Goal: Task Accomplishment & Management: Use online tool/utility

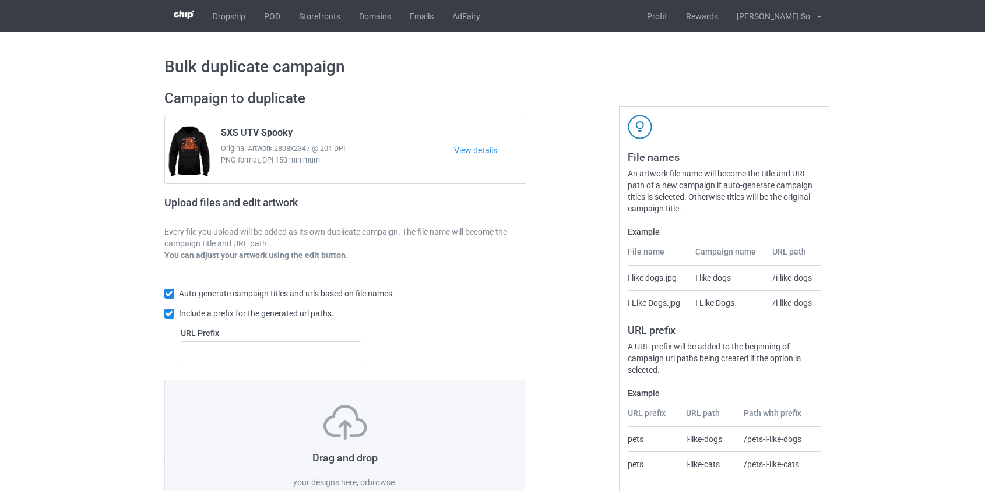
click at [380, 486] on label "browse" at bounding box center [381, 482] width 27 height 9
click at [0, 0] on input "browse" at bounding box center [0, 0] width 0 height 0
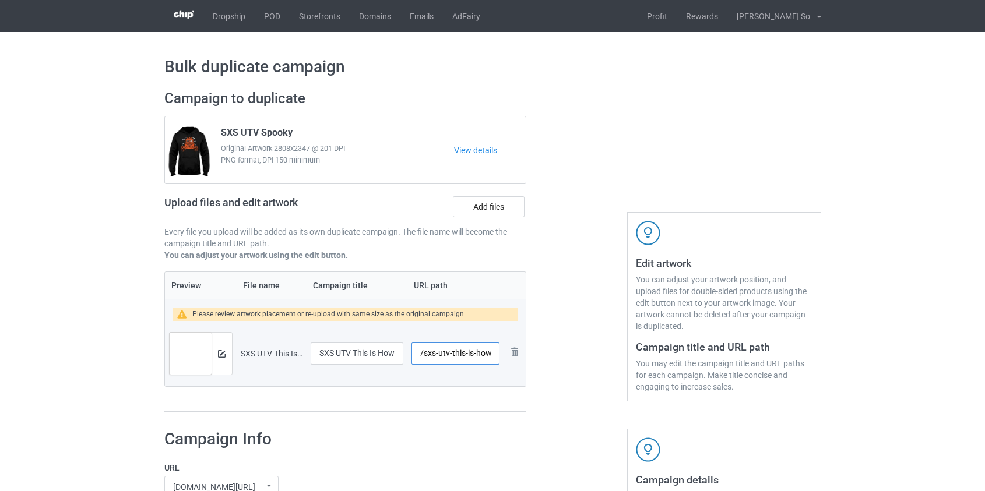
click at [431, 354] on input "/sxs-utv-this-is-how-i-roll" at bounding box center [455, 354] width 87 height 22
drag, startPoint x: 458, startPoint y: 354, endPoint x: 986, endPoint y: 384, distance: 529.6
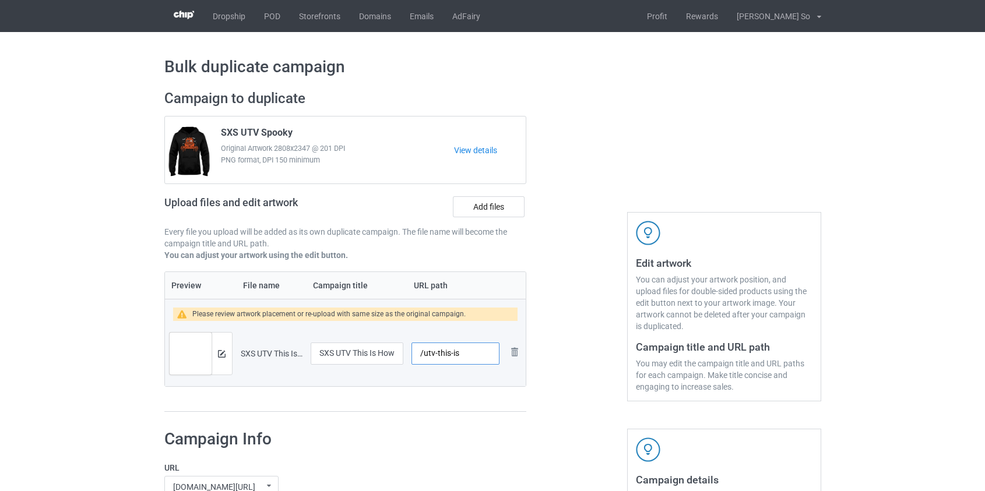
scroll to position [0, 0]
type input "/utv-this-is"
click at [221, 353] on img at bounding box center [222, 354] width 8 height 8
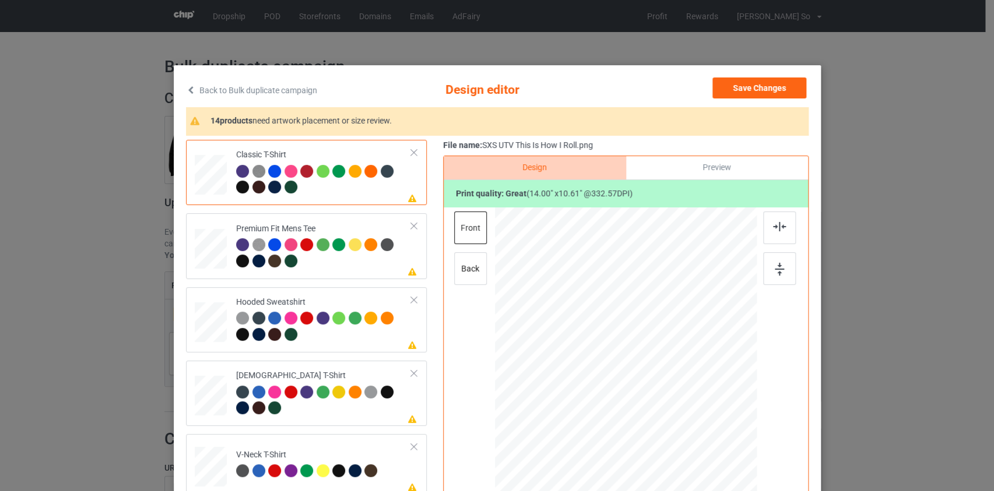
click at [238, 92] on link "Back to Bulk duplicate campaign" at bounding box center [251, 91] width 131 height 26
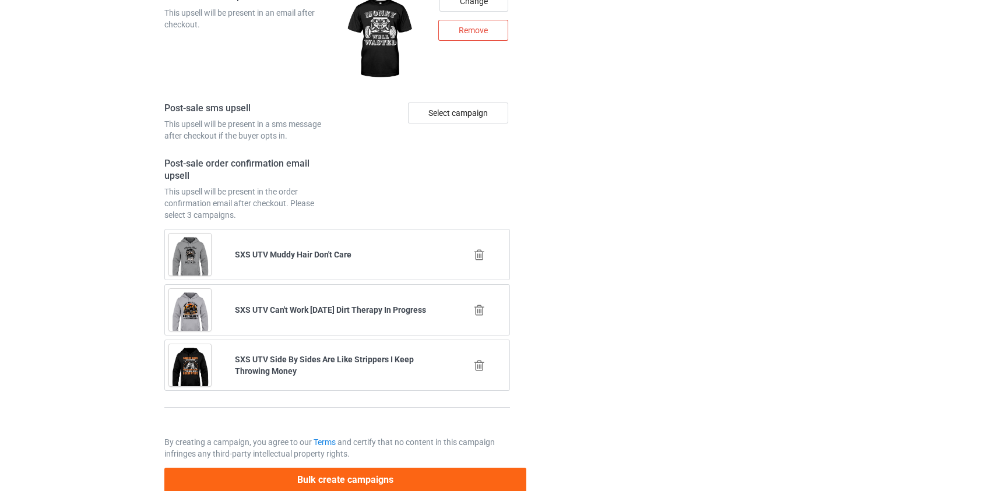
scroll to position [1634, 0]
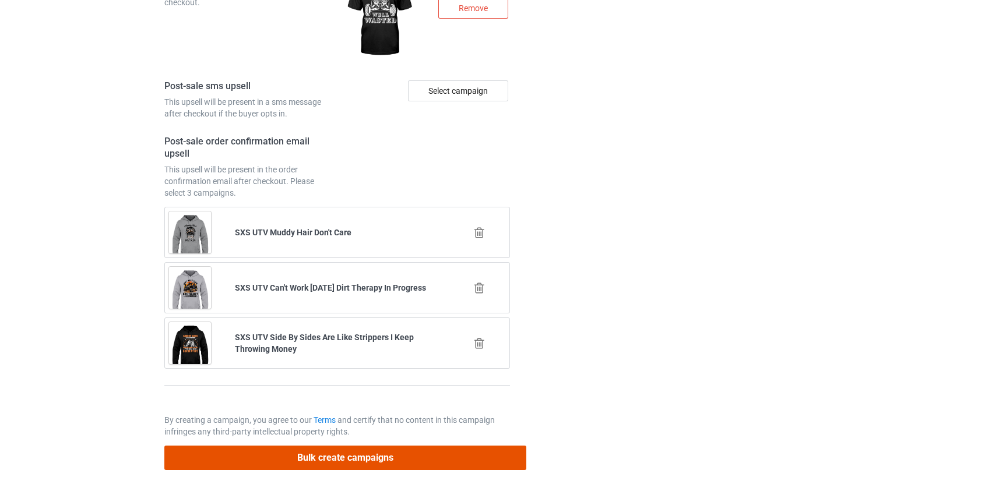
click at [350, 450] on button "Bulk create campaigns" at bounding box center [345, 458] width 363 height 24
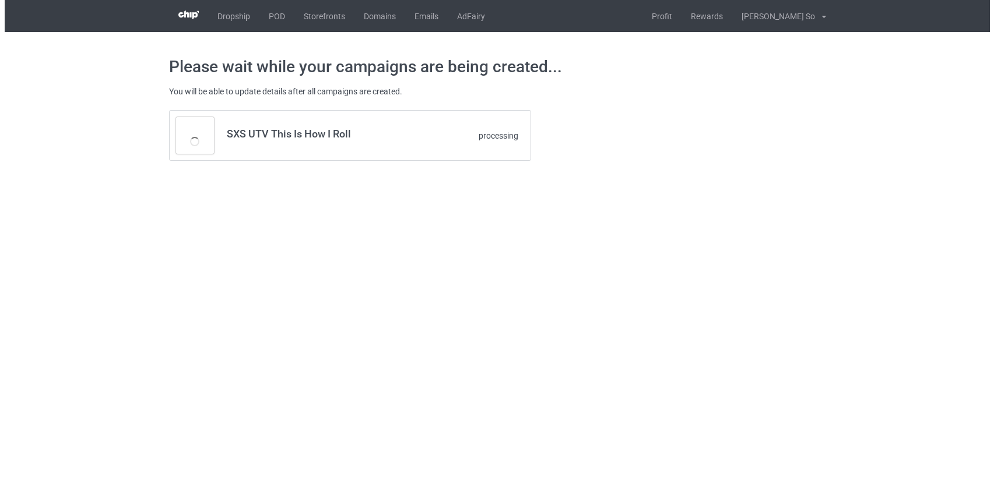
scroll to position [0, 0]
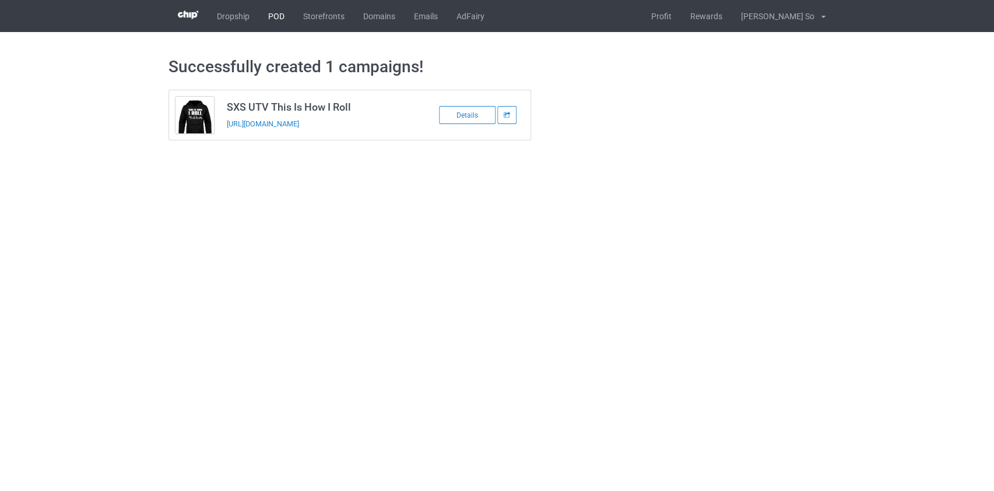
click at [273, 13] on link "POD" at bounding box center [276, 16] width 35 height 32
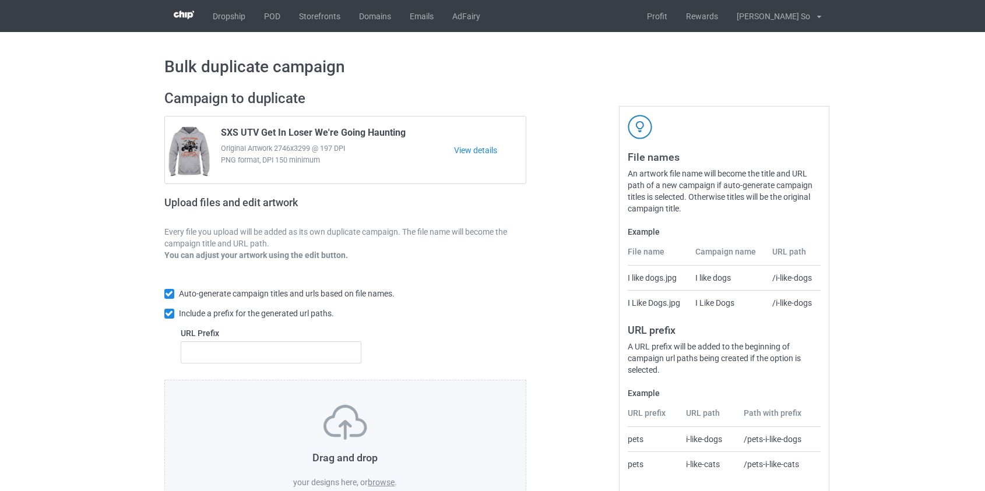
click at [381, 484] on label "browse" at bounding box center [381, 482] width 27 height 9
click at [0, 0] on input "browse" at bounding box center [0, 0] width 0 height 0
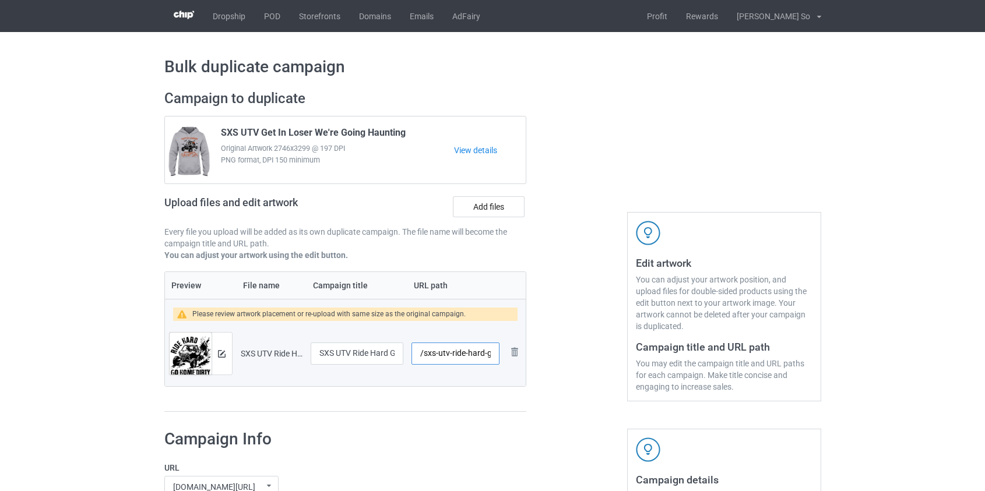
click at [433, 353] on input "/sxs-utv-ride-hard-go-home-dirty-mud" at bounding box center [455, 354] width 87 height 22
drag, startPoint x: 471, startPoint y: 354, endPoint x: 1016, endPoint y: 358, distance: 545.1
click at [985, 358] on html "Dropship POD Storefronts Domains Emails AdFairy Profit Rewards [PERSON_NAME] So…" at bounding box center [492, 245] width 985 height 491
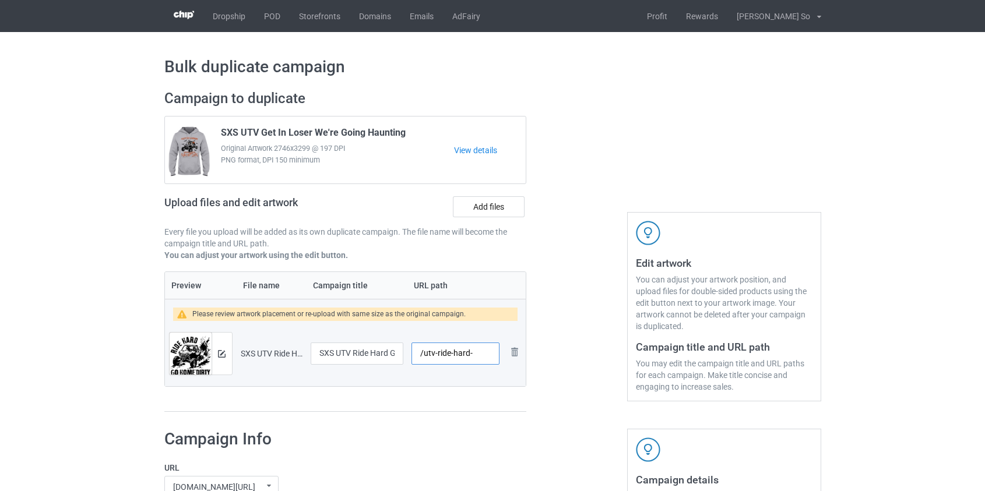
scroll to position [0, 0]
type input "/utv-ride-hard"
click at [223, 354] on img at bounding box center [222, 354] width 8 height 8
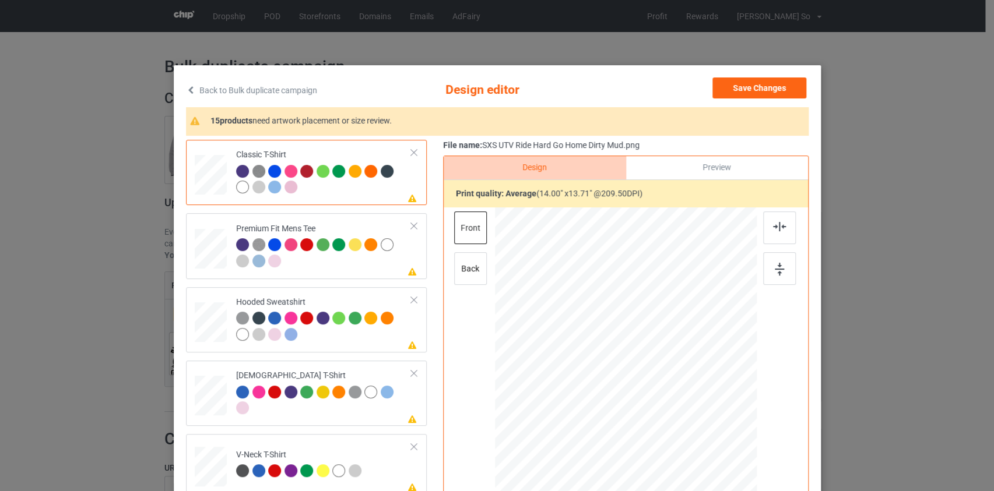
click at [257, 93] on link "Back to Bulk duplicate campaign" at bounding box center [251, 91] width 131 height 26
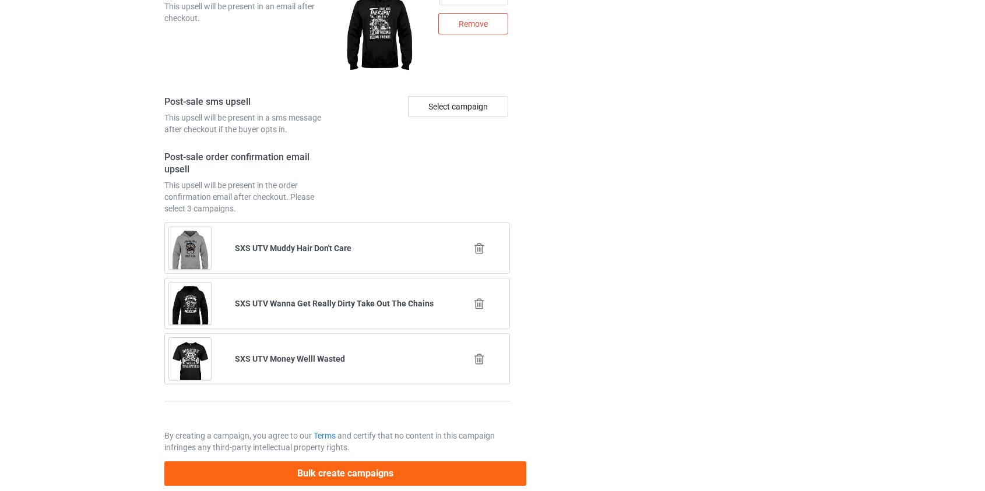
scroll to position [1634, 0]
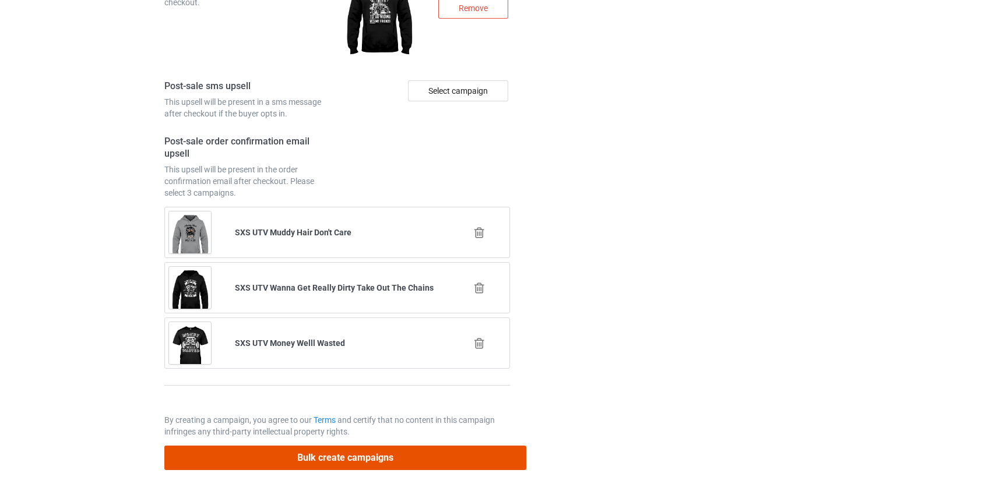
click at [293, 452] on button "Bulk create campaigns" at bounding box center [345, 458] width 363 height 24
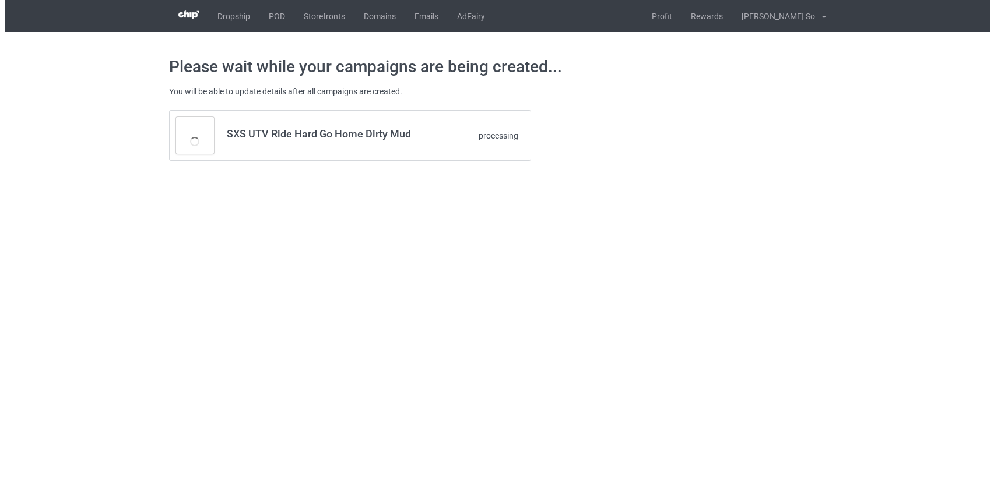
scroll to position [0, 0]
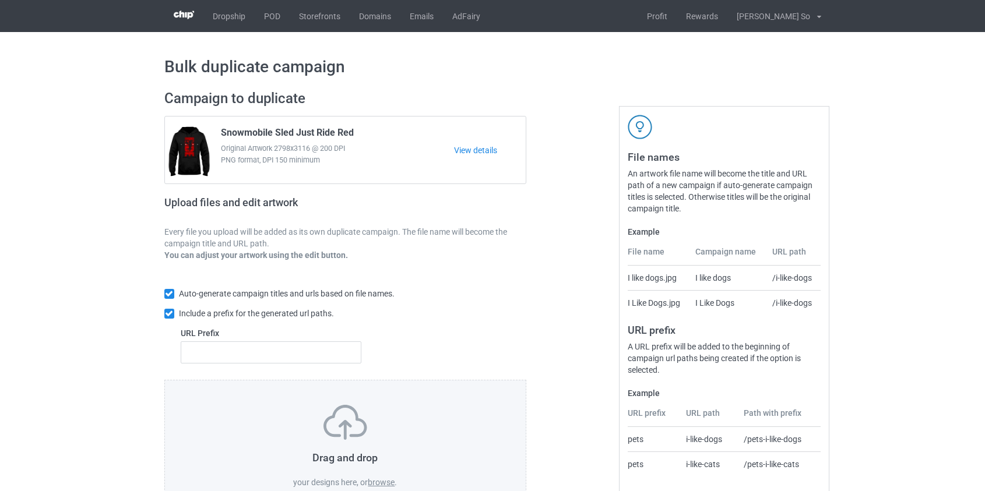
click at [381, 483] on label "browse" at bounding box center [381, 482] width 27 height 9
click at [0, 0] on input "browse" at bounding box center [0, 0] width 0 height 0
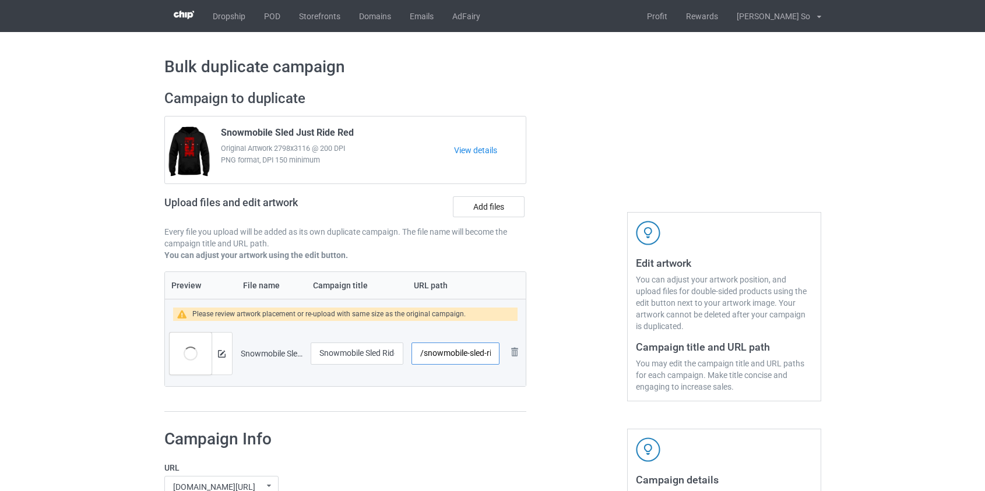
click at [424, 349] on input "/snowmobile-sled-ride-christmas-gift" at bounding box center [455, 354] width 87 height 22
drag, startPoint x: 459, startPoint y: 352, endPoint x: 578, endPoint y: 352, distance: 118.9
click at [578, 352] on div "Campaign to duplicate Snowmobile Sled Just Ride Red Original Artwork 2798x3116 …" at bounding box center [492, 251] width 673 height 339
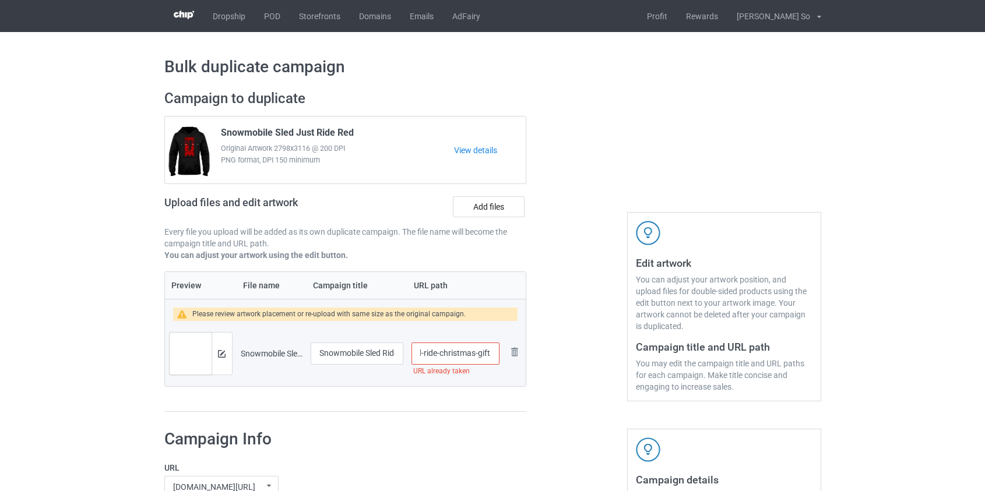
click at [468, 353] on input "/sled-ride-christmas-gift" at bounding box center [455, 354] width 87 height 22
type input "/sled-ride-gift"
click at [222, 354] on img at bounding box center [222, 354] width 8 height 8
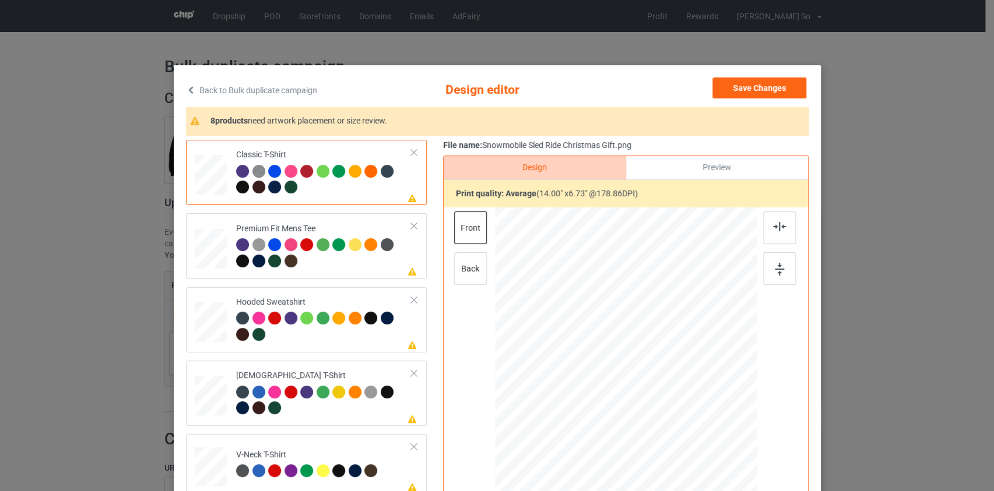
click at [283, 98] on link "Back to Bulk duplicate campaign" at bounding box center [251, 91] width 131 height 26
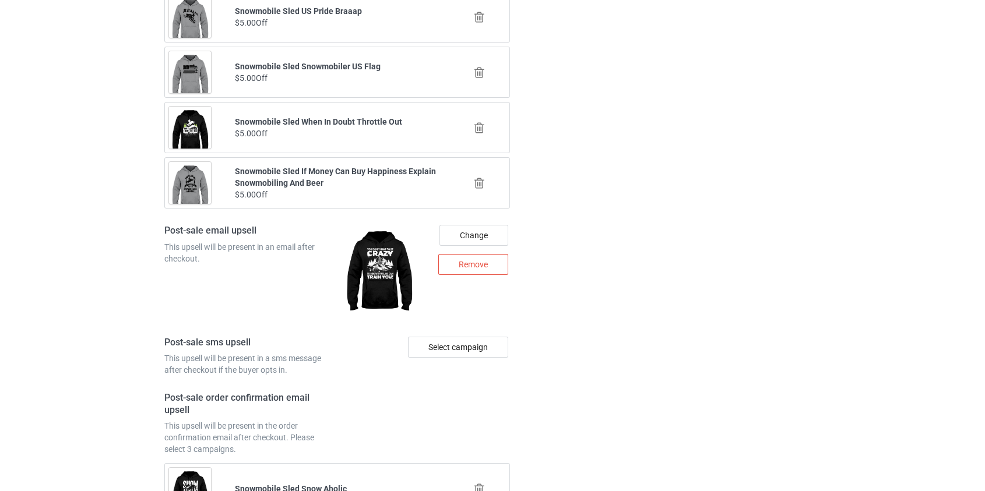
scroll to position [1634, 0]
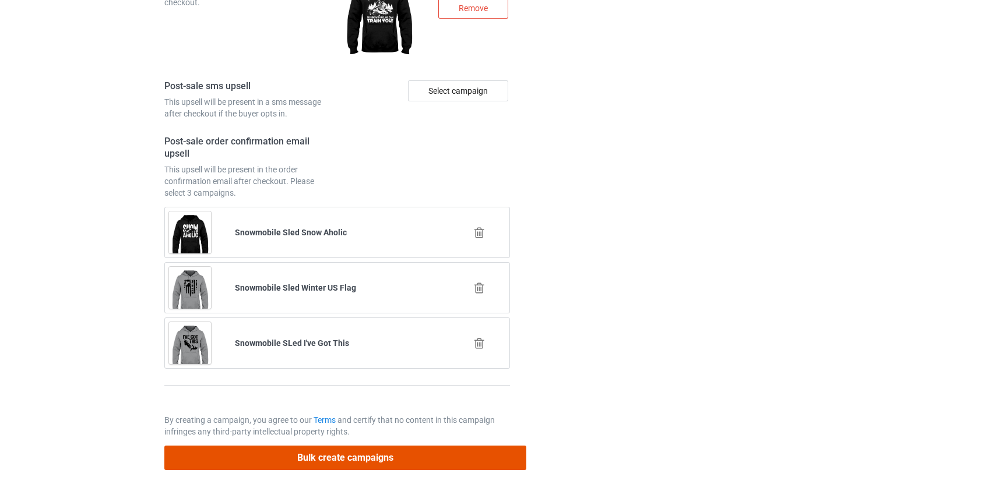
click at [273, 446] on button "Bulk create campaigns" at bounding box center [345, 458] width 363 height 24
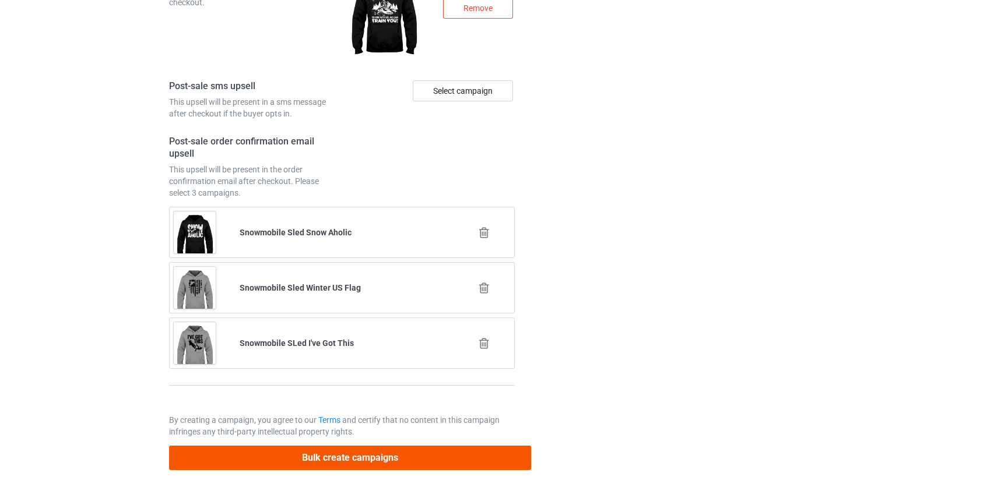
scroll to position [0, 0]
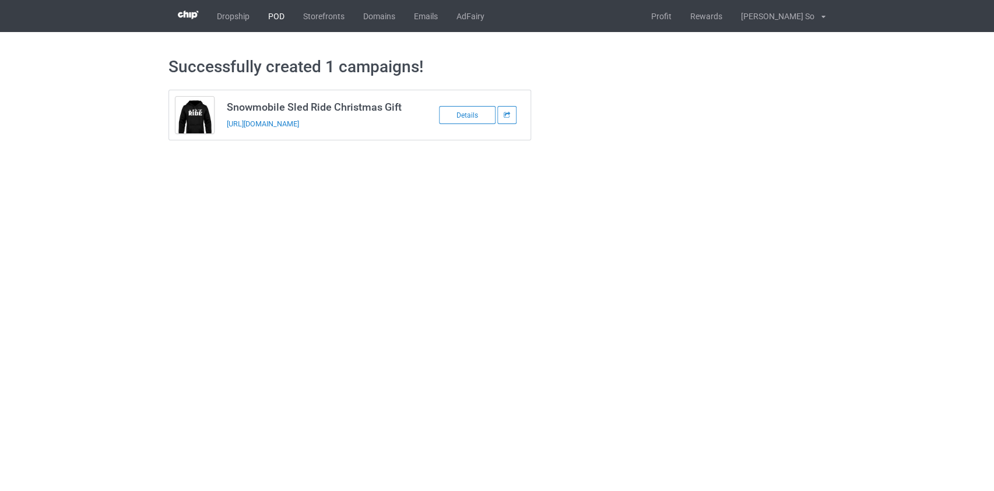
click at [275, 12] on link "POD" at bounding box center [276, 16] width 35 height 32
